Goal: Check status: Check status

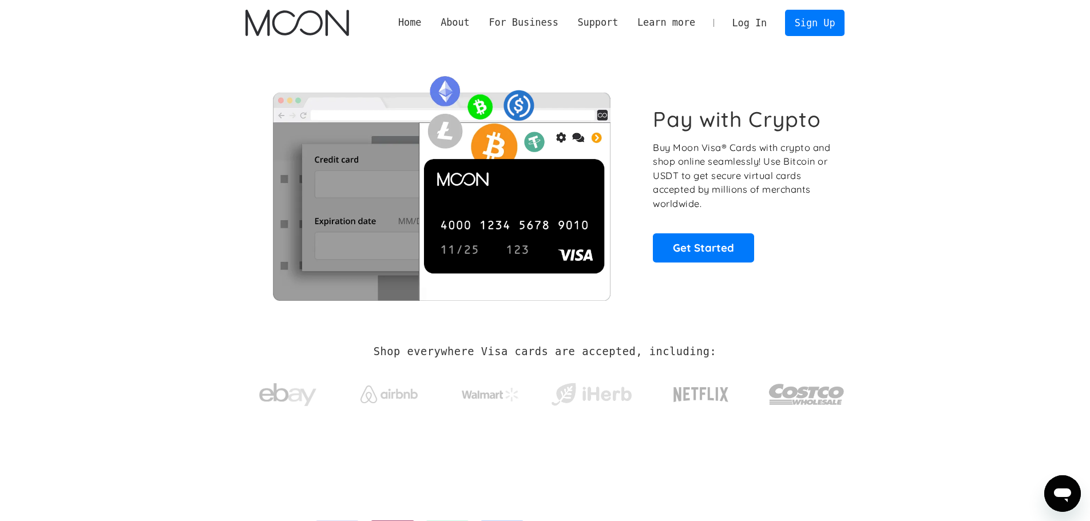
click at [738, 21] on link "Log In" at bounding box center [750, 22] width 54 height 25
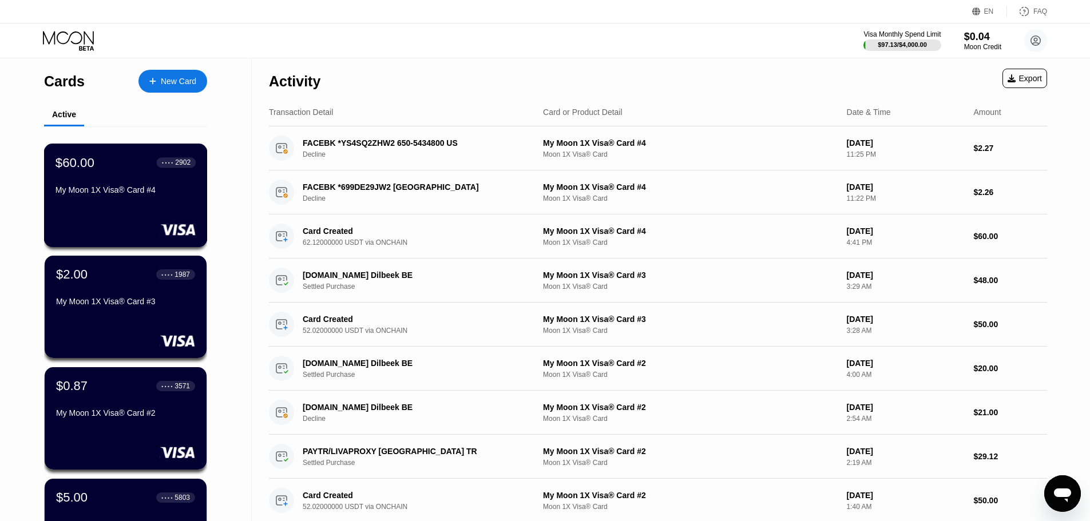
click at [122, 199] on div "My Moon 1X Visa® Card #4" at bounding box center [126, 192] width 140 height 14
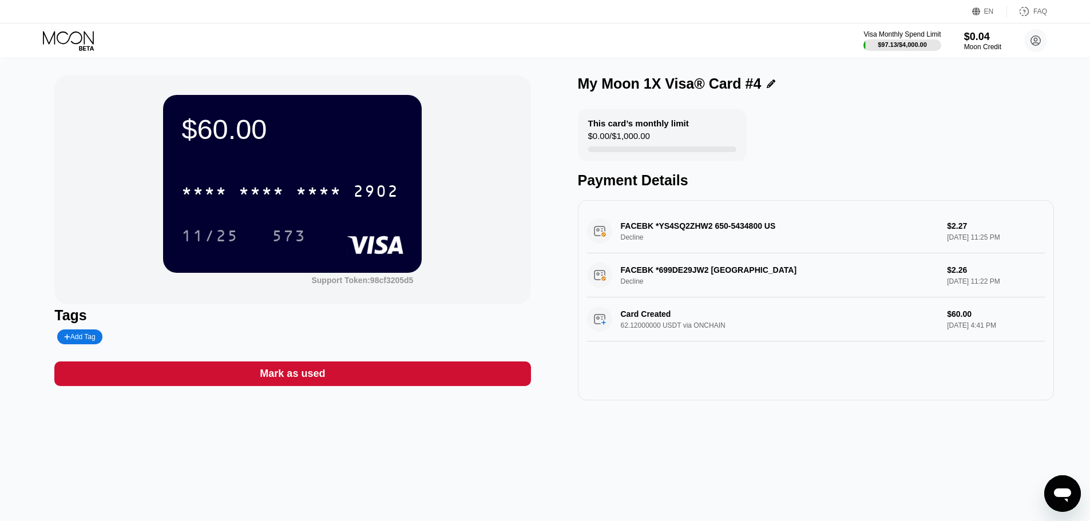
click at [606, 280] on div "FACEBK *699DE29JW2 [GEOGRAPHIC_DATA] [GEOGRAPHIC_DATA] Decline $2.26 [DATE] 11:…" at bounding box center [816, 276] width 458 height 44
drag, startPoint x: 606, startPoint y: 280, endPoint x: 637, endPoint y: 278, distance: 31.0
click at [637, 278] on div "FACEBK *699DE29JW2 [GEOGRAPHIC_DATA] [GEOGRAPHIC_DATA] Decline $2.26 [DATE] 11:…" at bounding box center [816, 276] width 458 height 44
click at [599, 219] on div "FACEBK *YS4SQ2ZHW2 650-5434800 US Decline $2.27 [DATE] 11:25 PM" at bounding box center [816, 231] width 458 height 44
click at [595, 237] on div "FACEBK *YS4SQ2ZHW2 650-5434800 US Decline $2.27 [DATE] 11:25 PM" at bounding box center [816, 231] width 458 height 44
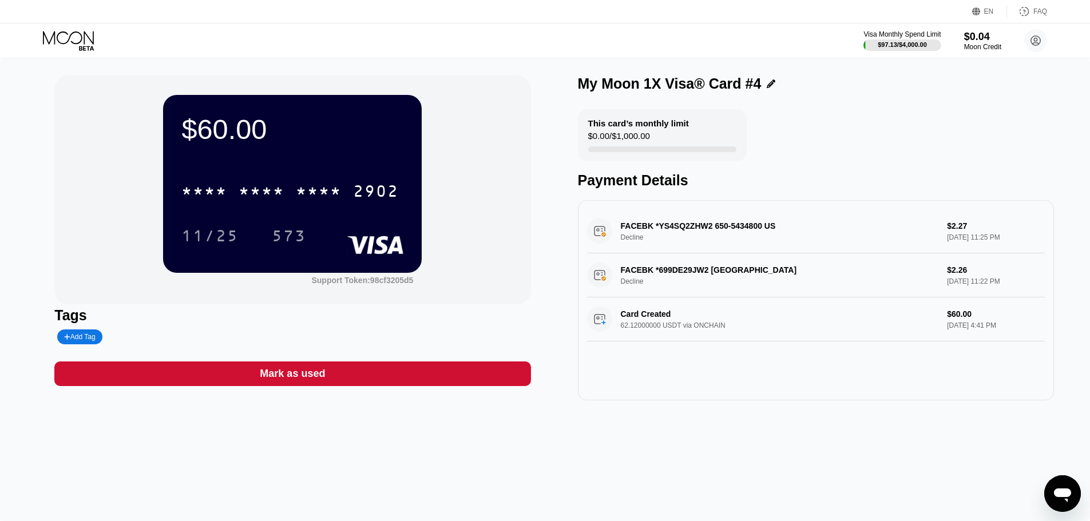
drag, startPoint x: 619, startPoint y: 271, endPoint x: 485, endPoint y: 263, distance: 134.2
click at [672, 321] on div "FACEBK *YS4SQ2ZHW2 650-5434800 US Decline $2.27 [DATE] 11:25 PM FACEBK *699DE29…" at bounding box center [816, 275] width 458 height 132
